Goal: Task Accomplishment & Management: Use online tool/utility

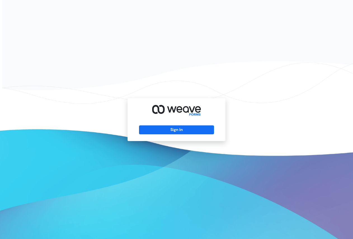
click at [163, 138] on div "Sign In" at bounding box center [177, 119] width 98 height 43
click at [165, 133] on button "Sign In" at bounding box center [176, 129] width 75 height 9
